Goal: Information Seeking & Learning: Understand process/instructions

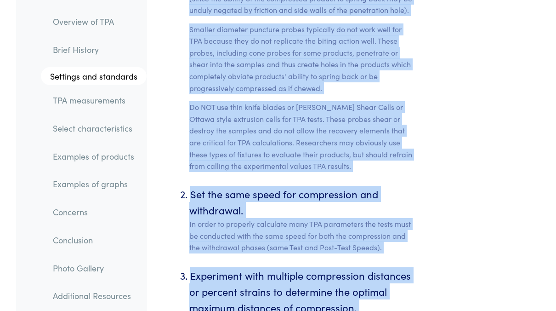
scroll to position [4589, 0]
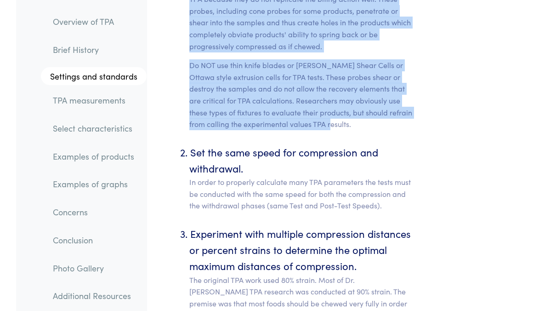
drag, startPoint x: 177, startPoint y: 55, endPoint x: 372, endPoint y: 52, distance: 195.0
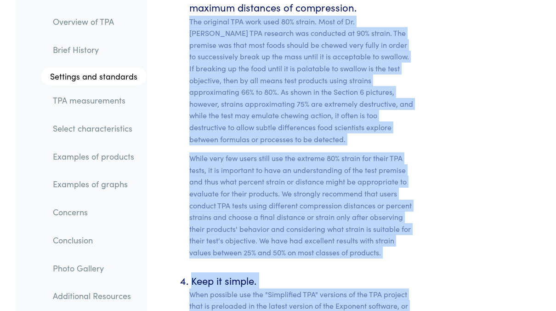
scroll to position [4915, 0]
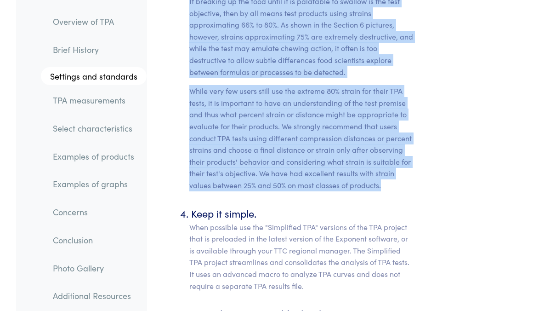
drag, startPoint x: 186, startPoint y: 62, endPoint x: 386, endPoint y: 115, distance: 207.1
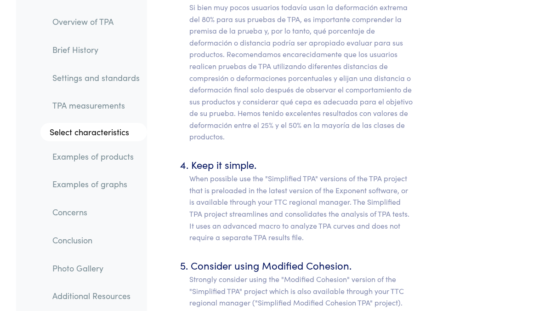
scroll to position [5038, 0]
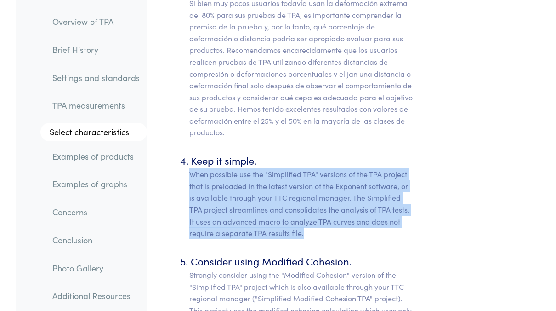
drag, startPoint x: 311, startPoint y: 152, endPoint x: 185, endPoint y: 96, distance: 137.5
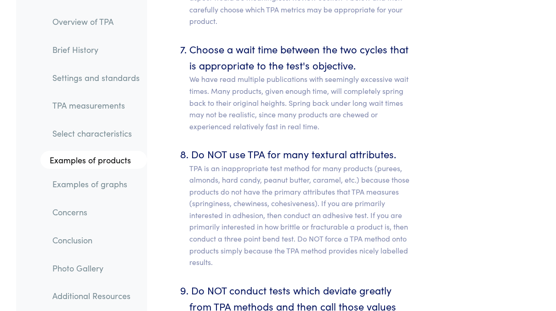
scroll to position [5523, 0]
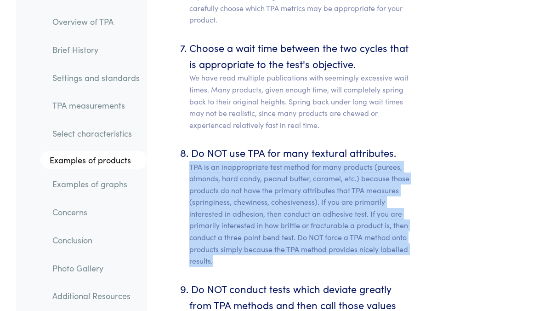
drag, startPoint x: 189, startPoint y: 74, endPoint x: 229, endPoint y: 167, distance: 101.1
click at [229, 167] on p "TPA is an inappropriate test method for many products (purees, almonds, hard ca…" at bounding box center [301, 214] width 225 height 106
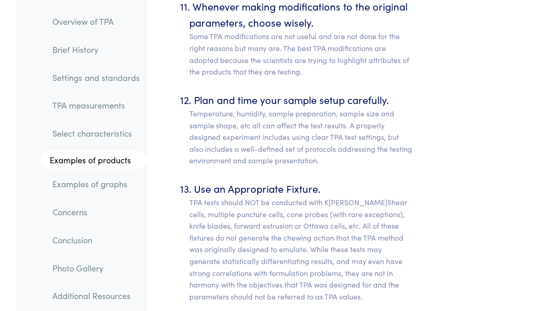
scroll to position [6121, 0]
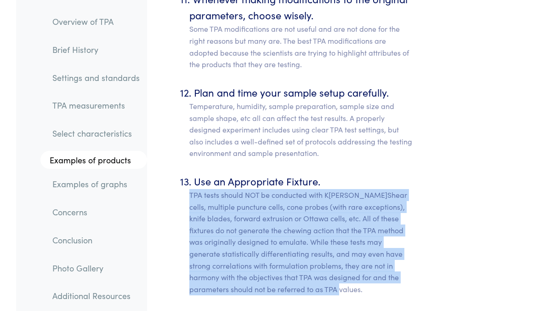
drag, startPoint x: 330, startPoint y: 197, endPoint x: 189, endPoint y: 105, distance: 168.3
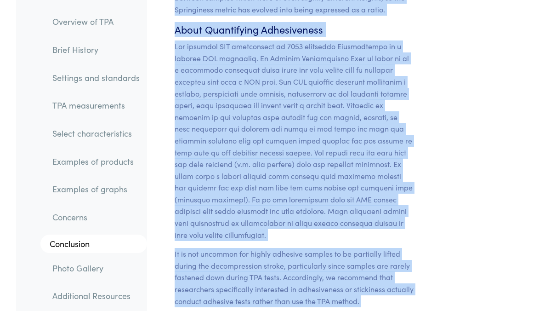
scroll to position [9869, 0]
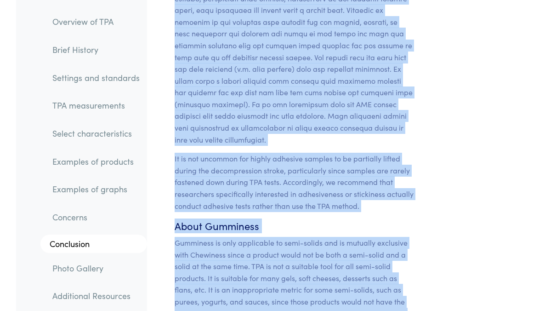
drag, startPoint x: 177, startPoint y: 78, endPoint x: 314, endPoint y: 200, distance: 182.3
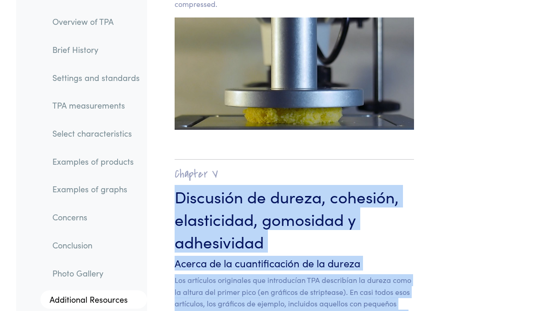
scroll to position [8096, 0]
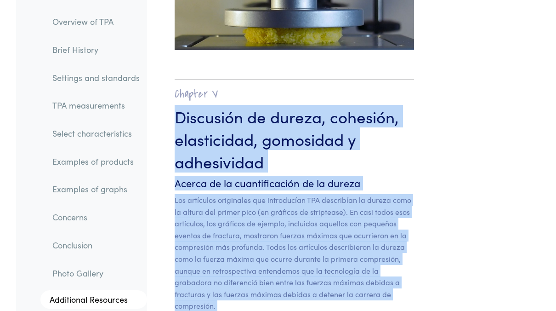
click at [386, 194] on p "Los artículos originales que introducían TPA describían la dureza como la altur…" at bounding box center [295, 253] width 240 height 118
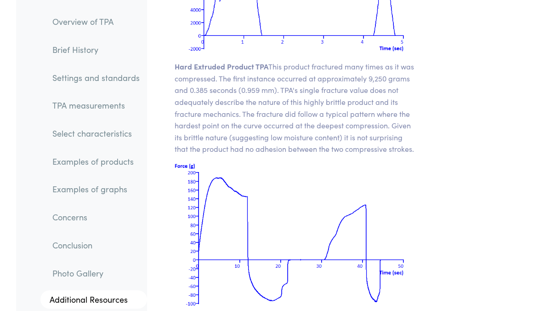
scroll to position [13994, 0]
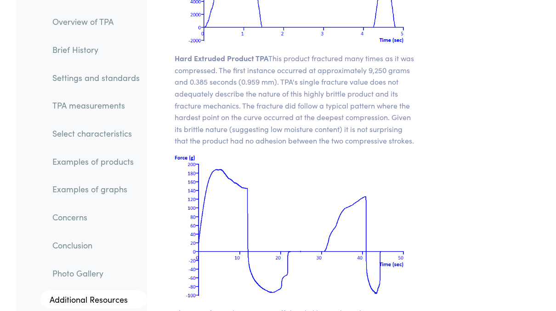
drag, startPoint x: 248, startPoint y: 240, endPoint x: 173, endPoint y: 206, distance: 82.3
click at [173, 206] on section "Chapter VII Examples of TPA Graphs The following are a few typical TPA plots: H…" at bounding box center [295, 8] width 284 height 1775
click at [483, 157] on div "Chapter VII Examples of TPA Graphs The following are a few typical TPA plots: H…" at bounding box center [343, 8] width 393 height 1775
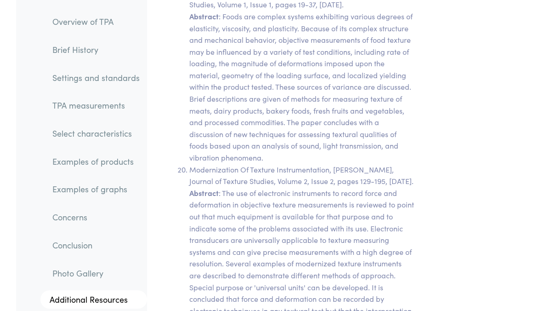
scroll to position [19853, 0]
